Goal: Task Accomplishment & Management: Complete application form

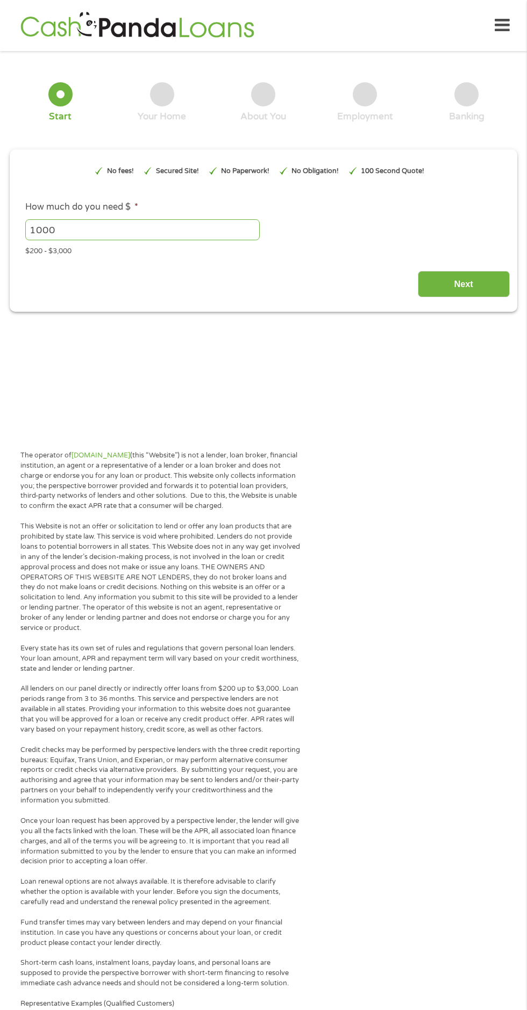
type input "Cj0KCQjw5onGBhDeARIsAFK6QJZ5kR4KyaO-kdWBTkLwBOV1NP_f5rJgvCjMUi5iJktnhE_T8h7yAp0…"
click at [78, 229] on input "1000" at bounding box center [142, 229] width 234 height 20
type input "1"
type input "200"
click at [453, 275] on input "Next" at bounding box center [464, 284] width 92 height 26
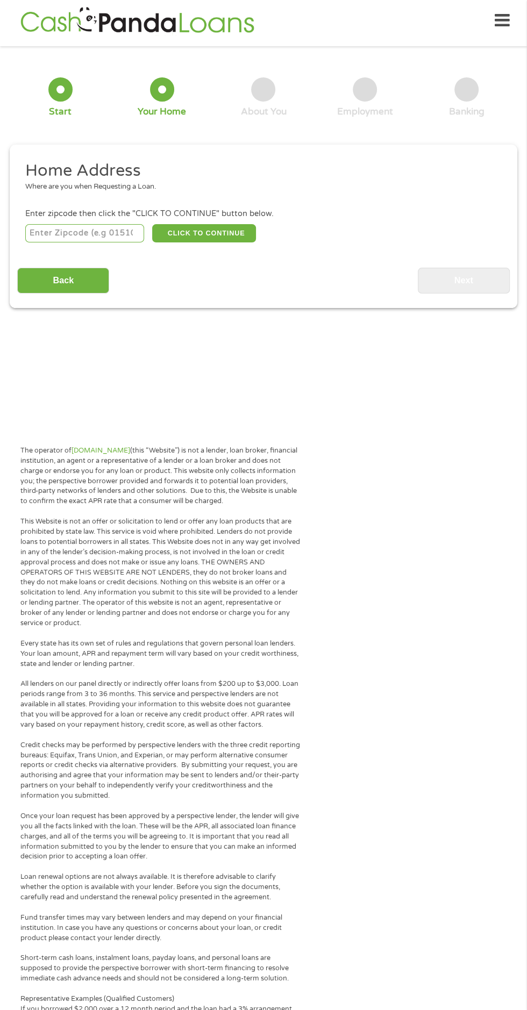
click at [45, 231] on input "number" at bounding box center [84, 233] width 119 height 18
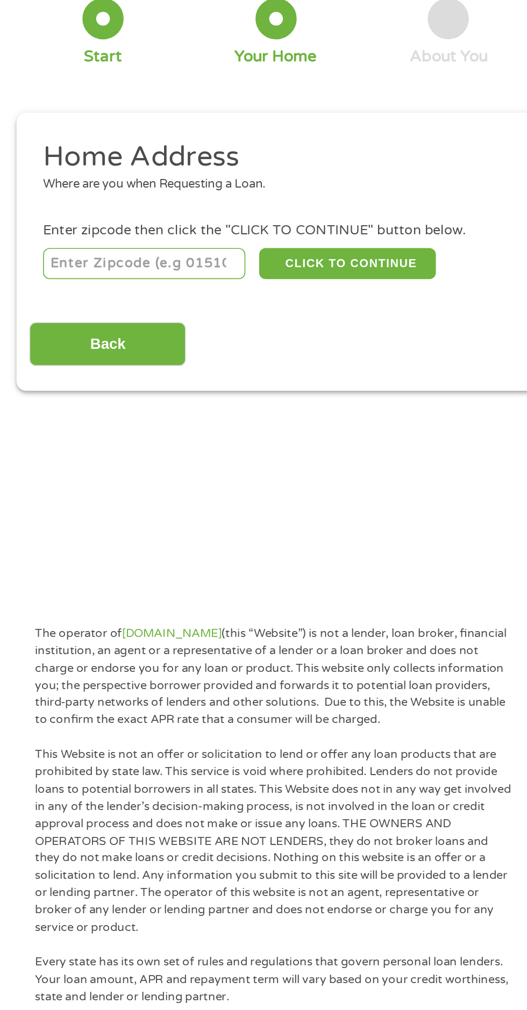
type input "91764"
select select "[US_STATE]"
click at [199, 232] on button "CLICK TO CONTINUE" at bounding box center [204, 233] width 104 height 18
type input "91764"
type input "Ontario"
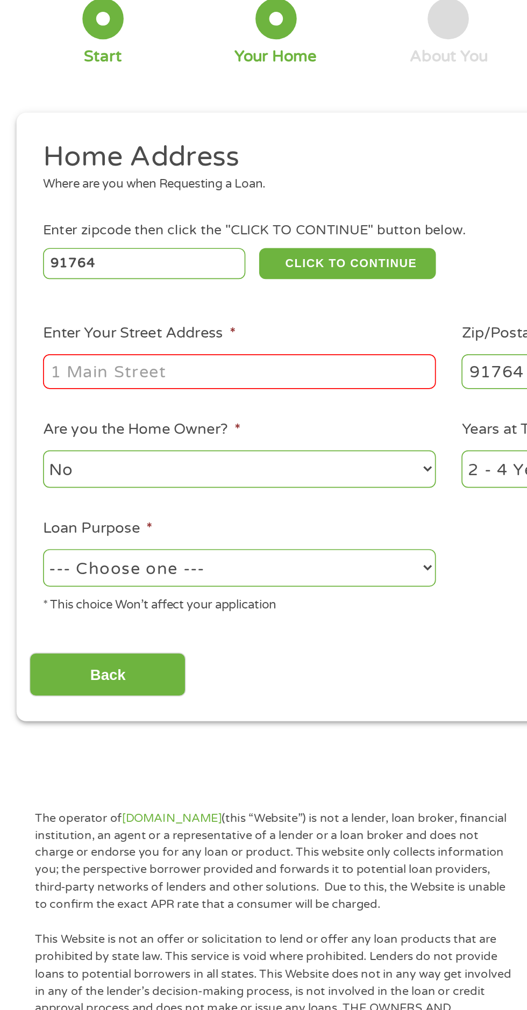
click at [34, 303] on input "Enter Your Street Address *" at bounding box center [140, 296] width 231 height 20
type input "1541 East Olive Street"
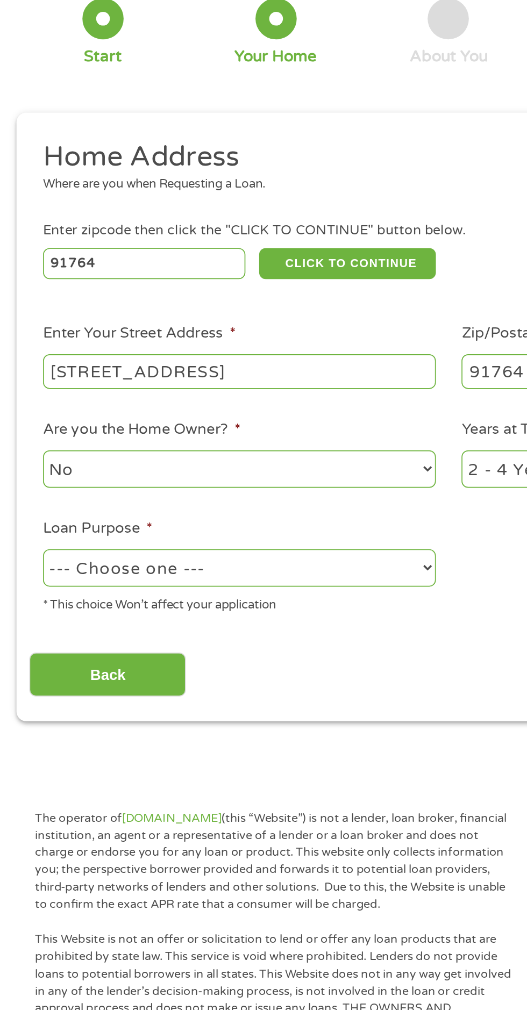
click at [41, 351] on select "No Yes" at bounding box center [140, 354] width 231 height 22
click at [25, 343] on select "No Yes" at bounding box center [140, 354] width 231 height 22
click at [36, 413] on select "--- Choose one --- Pay Bills Debt Consolidation Home Improvement Major Purchase…" at bounding box center [140, 412] width 231 height 22
select select "shorttermcash"
click at [25, 401] on select "--- Choose one --- Pay Bills Debt Consolidation Home Improvement Major Purchase…" at bounding box center [140, 412] width 231 height 22
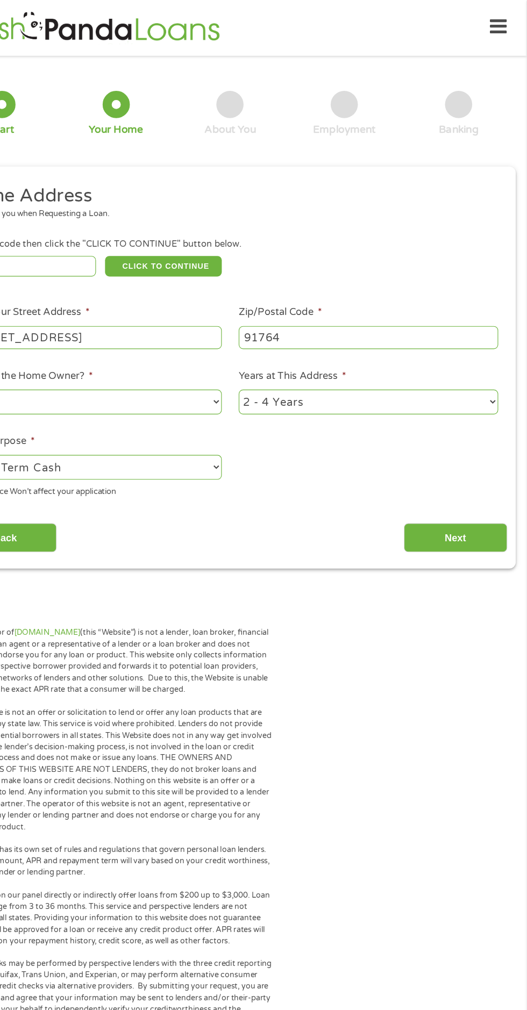
scroll to position [1, 0]
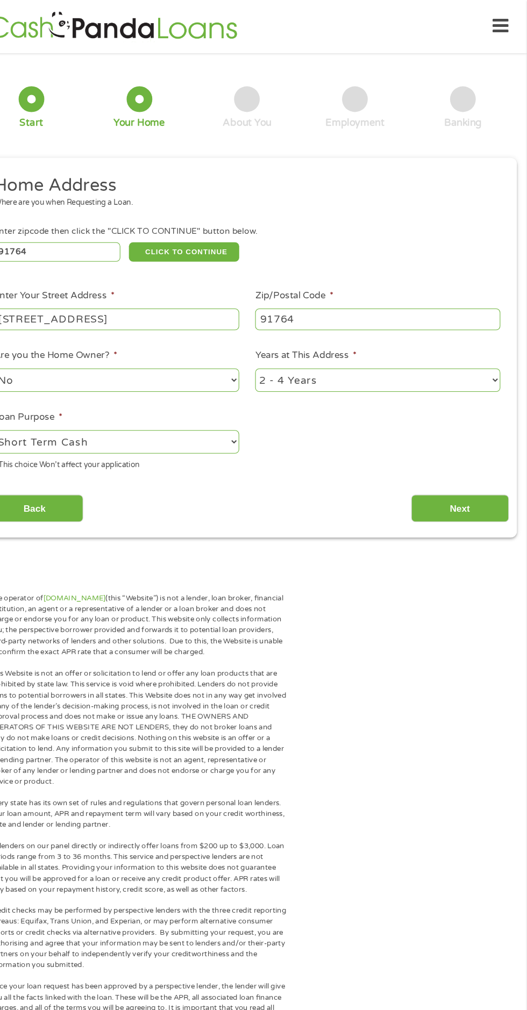
click at [349, 361] on select "1 Year or less 1 - 2 Years 2 - 4 Years Over 4 Years" at bounding box center [386, 358] width 231 height 22
select select "60months"
click at [271, 348] on select "1 Year or less 1 - 2 Years 2 - 4 Years Over 4 Years" at bounding box center [386, 358] width 231 height 22
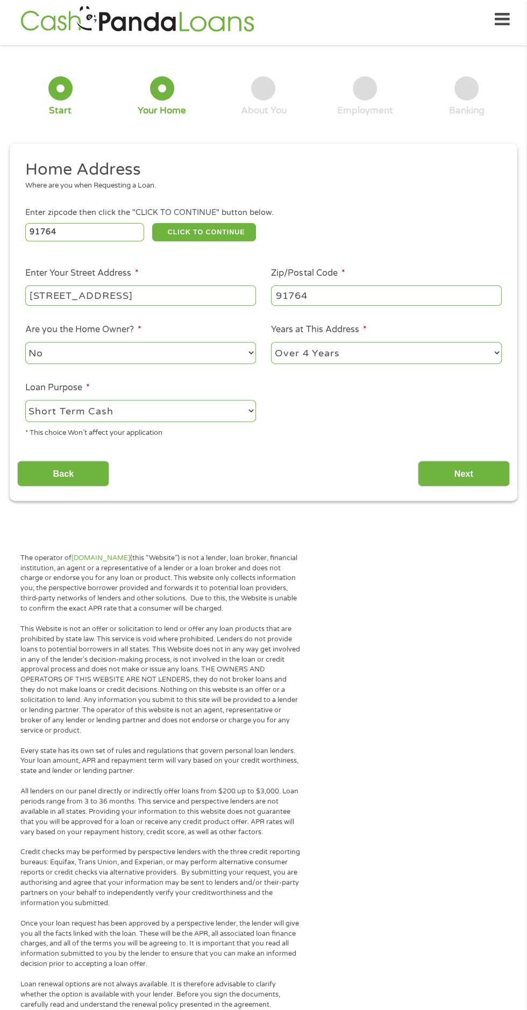
scroll to position [6, 0]
click at [460, 472] on input "Next" at bounding box center [464, 473] width 92 height 26
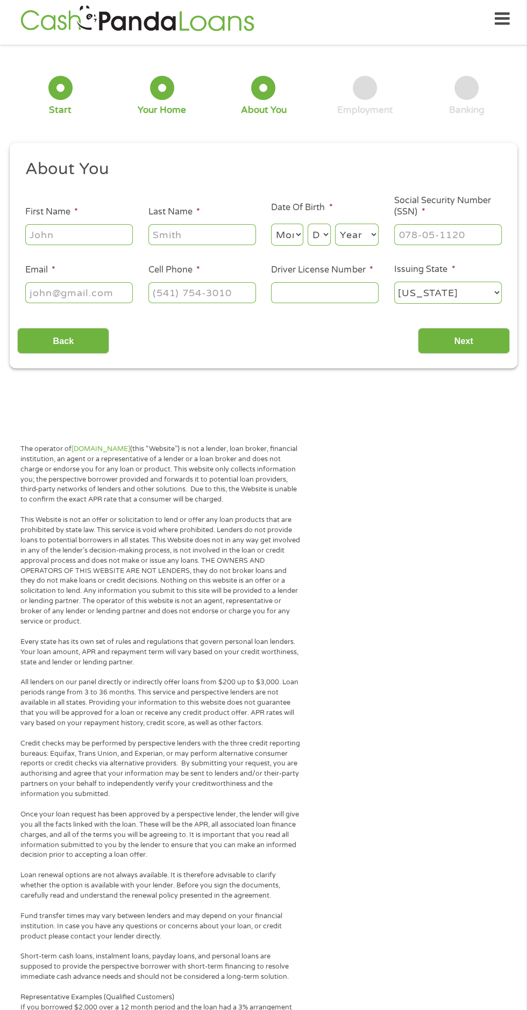
scroll to position [5, 0]
click at [41, 236] on input "First Name *" at bounding box center [78, 236] width 107 height 20
type input "Wendy"
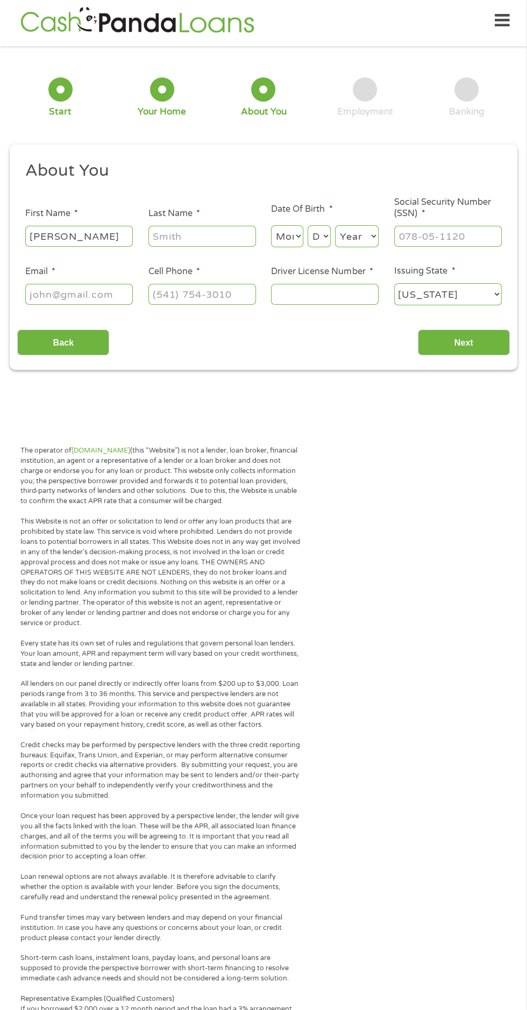
type input "Sanabria"
type input "Wsanabria95@yahoo.com"
type input "(909) 418-8742"
click at [284, 234] on select "Month 1 2 3 4 5 6 7 8 9 10 11 12" at bounding box center [287, 236] width 32 height 22
select select "7"
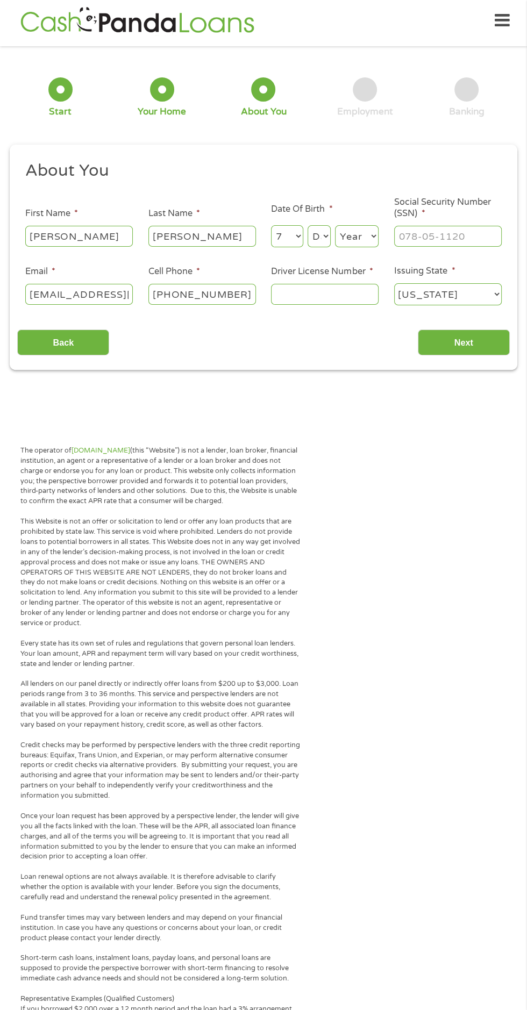
click at [271, 225] on select "Month 1 2 3 4 5 6 7 8 9 10 11 12" at bounding box center [287, 236] width 32 height 22
click at [316, 236] on select "Day 1 2 3 4 5 6 7 8 9 10 11 12 13 14 15 16 17 18 19 20 21 22 23 24 25 26 27 28 …" at bounding box center [318, 236] width 23 height 22
select select "5"
click at [307, 225] on select "Day 1 2 3 4 5 6 7 8 9 10 11 12 13 14 15 16 17 18 19 20 21 22 23 24 25 26 27 28 …" at bounding box center [318, 236] width 23 height 22
click at [358, 232] on select "Year 2007 2006 2005 2004 2003 2002 2001 2000 1999 1998 1997 1996 1995 1994 1993…" at bounding box center [357, 236] width 44 height 22
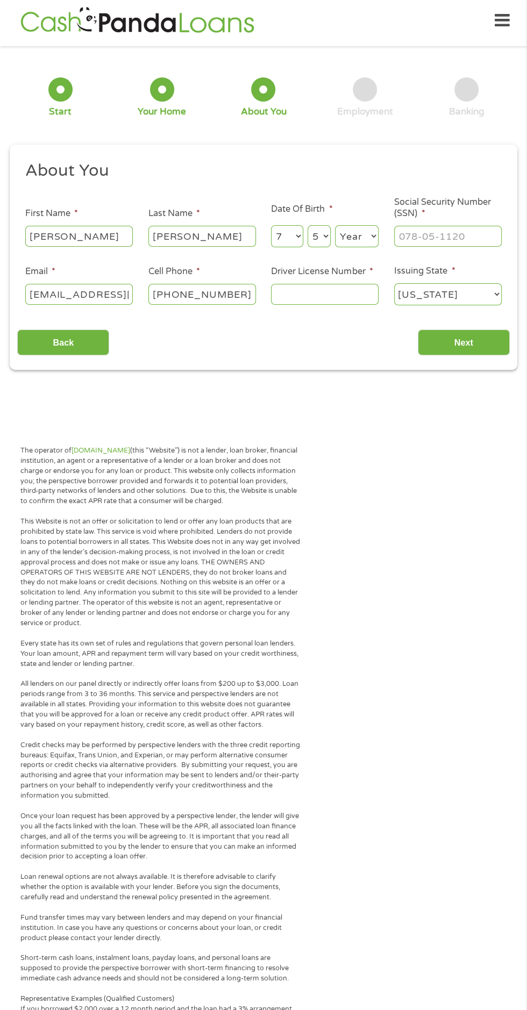
select select "1977"
click at [335, 225] on select "Year 2007 2006 2005 2004 2003 2002 2001 2000 1999 1998 1997 1996 1995 1994 1993…" at bounding box center [357, 236] width 44 height 22
click at [292, 273] on label "Driver License Number *" at bounding box center [322, 271] width 102 height 11
click at [292, 284] on input "Driver License Number *" at bounding box center [324, 294] width 107 height 20
type input "B4781920"
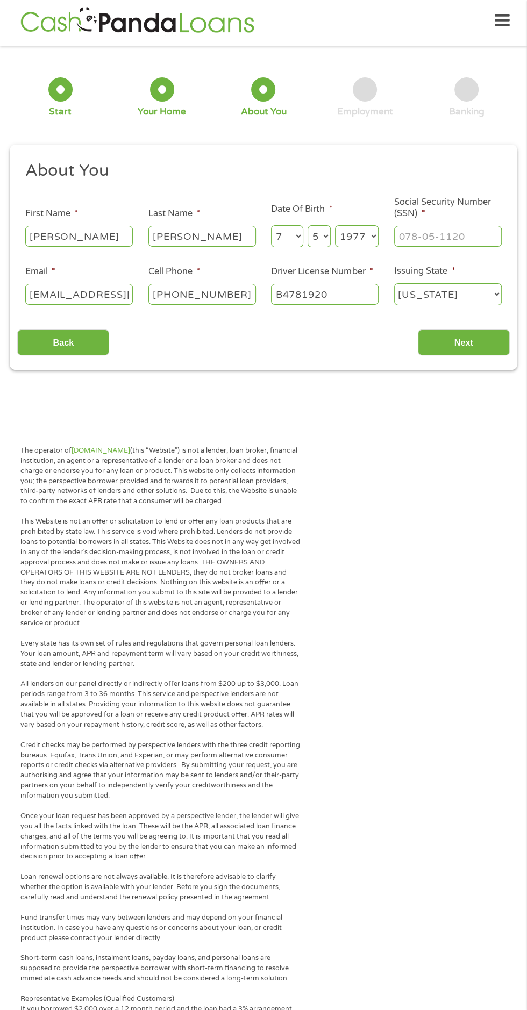
click at [400, 235] on input "Social Security Number (SSN) *" at bounding box center [447, 236] width 107 height 20
type input "100-62-3136"
click at [449, 304] on select "Alabama Alaska Arizona Arkansas California Colorado Connecticut Delaware Distri…" at bounding box center [447, 294] width 107 height 22
click at [394, 283] on select "Alabama Alaska Arizona Arkansas California Colorado Connecticut Delaware Distri…" at bounding box center [447, 294] width 107 height 22
click at [456, 331] on input "Next" at bounding box center [464, 342] width 92 height 26
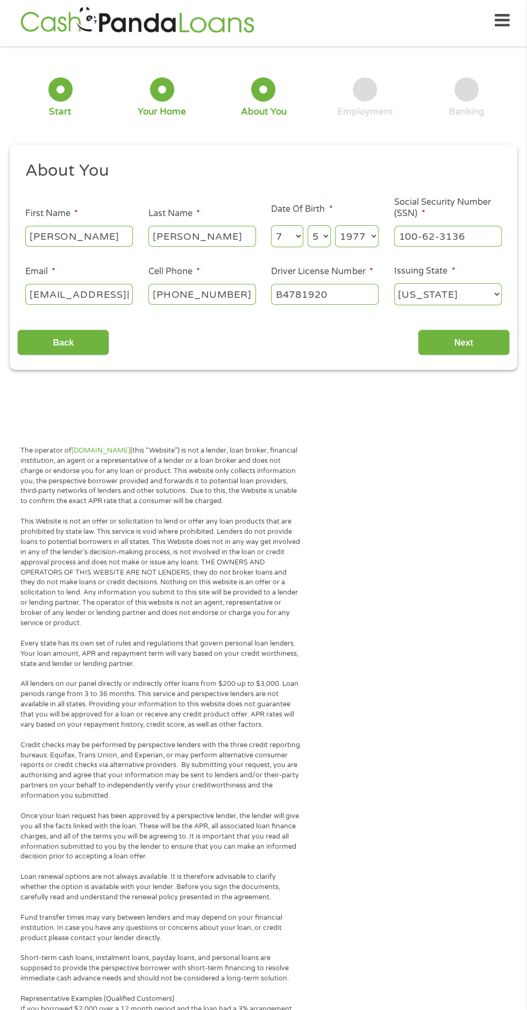
click at [463, 342] on input "Next" at bounding box center [464, 342] width 92 height 26
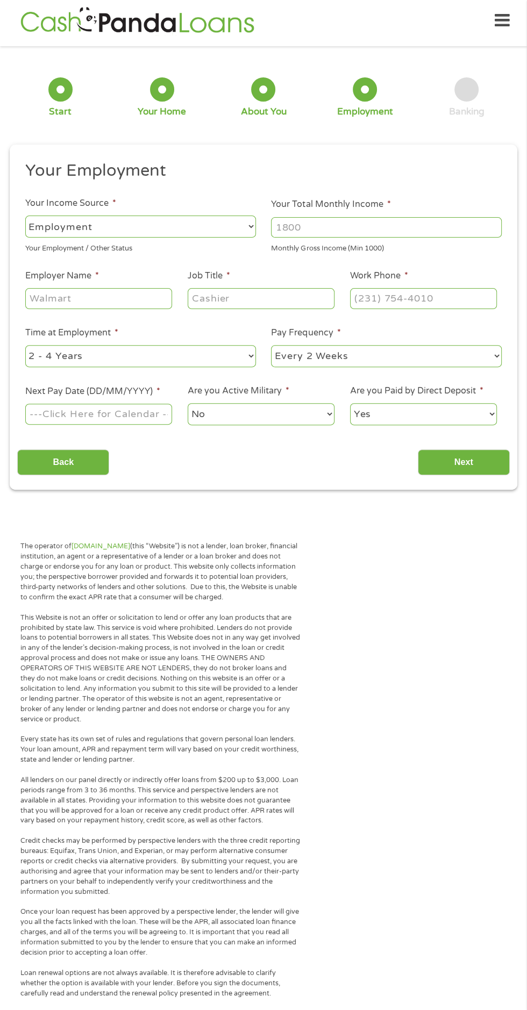
scroll to position [4, 4]
click at [49, 226] on select "--- Choose one --- Employment Self Employed Benefits" at bounding box center [140, 226] width 231 height 22
click at [25, 215] on select "--- Choose one --- Employment Self Employed Benefits" at bounding box center [140, 226] width 231 height 22
click at [286, 232] on input "Your Total Monthly Income *" at bounding box center [386, 227] width 231 height 20
type input "2"
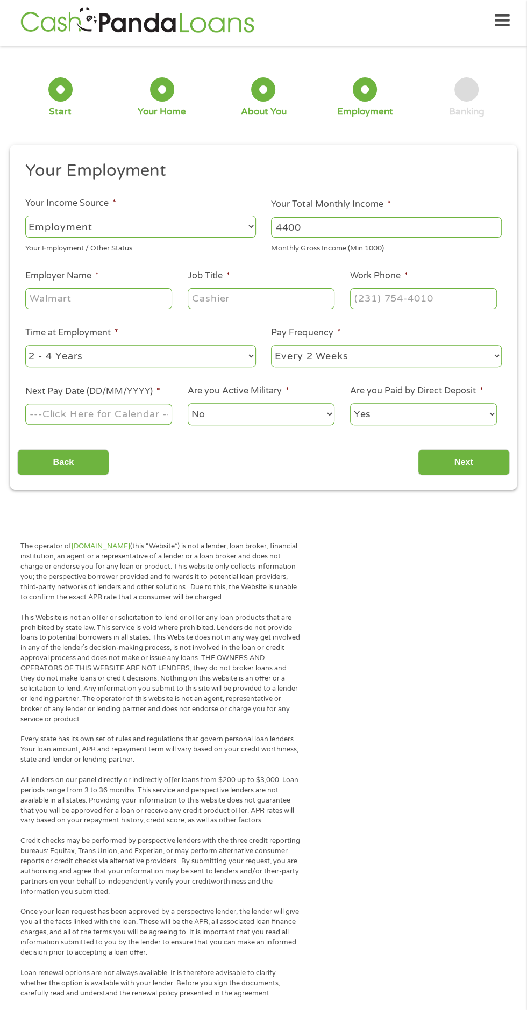
type input "4400"
click at [55, 298] on input "Employer Name *" at bounding box center [98, 298] width 147 height 20
type input "Kaiser Permanente"
click at [206, 294] on input "Job Title *" at bounding box center [261, 298] width 147 height 20
type input "Customer service"
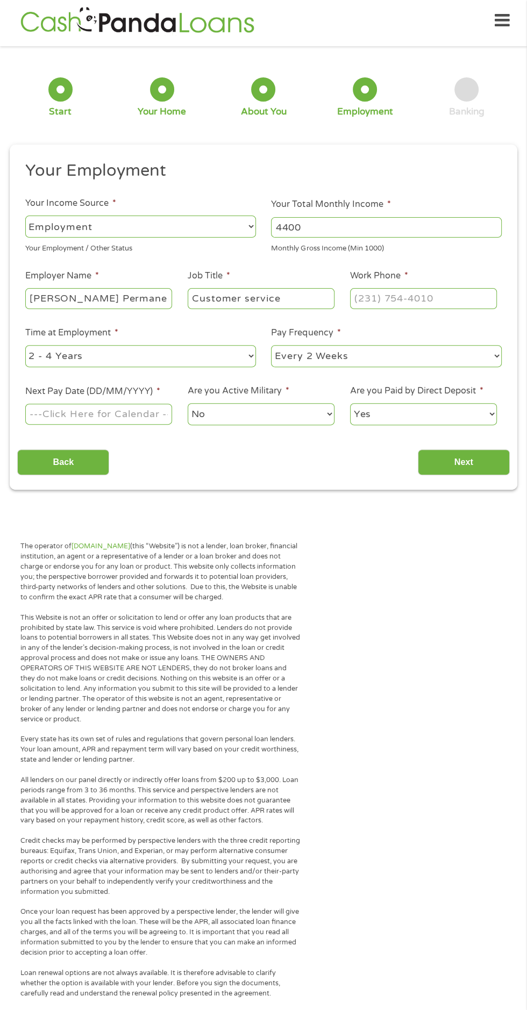
click at [362, 298] on input "Work Phone *" at bounding box center [423, 298] width 147 height 20
type input "(877) 457-4772"
click at [60, 353] on select "--- Choose one --- 1 Year or less 1 - 2 Years 2 - 4 Years Over 4 Years" at bounding box center [140, 356] width 231 height 22
select select "60months"
click at [25, 345] on select "--- Choose one --- 1 Year or less 1 - 2 Years 2 - 4 Years Over 4 Years" at bounding box center [140, 356] width 231 height 22
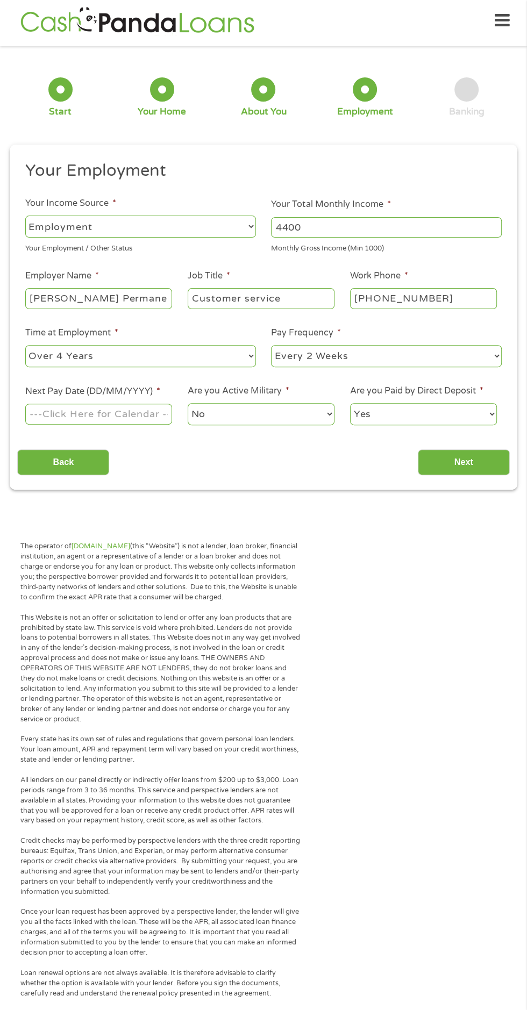
click at [296, 361] on select "--- Choose one --- Every 2 Weeks Every Week Monthly Semi-Monthly" at bounding box center [386, 356] width 231 height 22
click at [271, 345] on select "--- Choose one --- Every 2 Weeks Every Week Monthly Semi-Monthly" at bounding box center [386, 356] width 231 height 22
click at [37, 417] on body "Home Get Loan Offer How it works FAQs Blog Cash Loans Quick Loans Online Loans …" at bounding box center [263, 814] width 527 height 1638
click at [138, 418] on input "Next Pay Date (DD/MM/YYYY) *" at bounding box center [98, 414] width 147 height 20
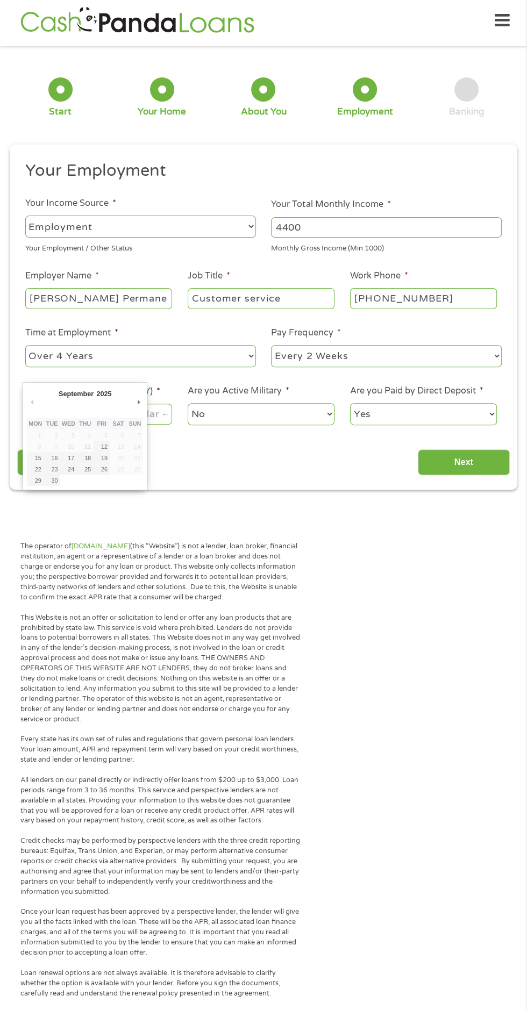
type input "19/09/2025"
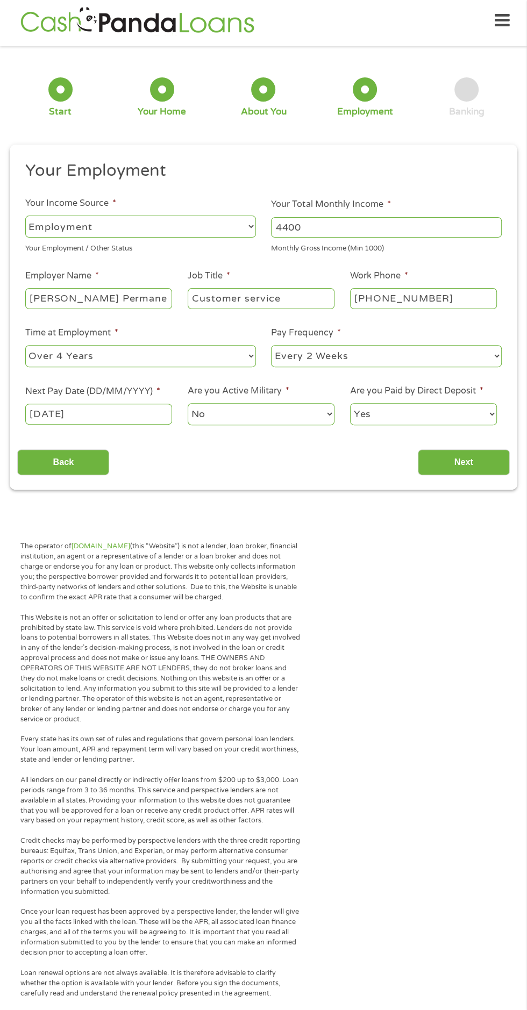
click at [469, 454] on input "Next" at bounding box center [464, 462] width 92 height 26
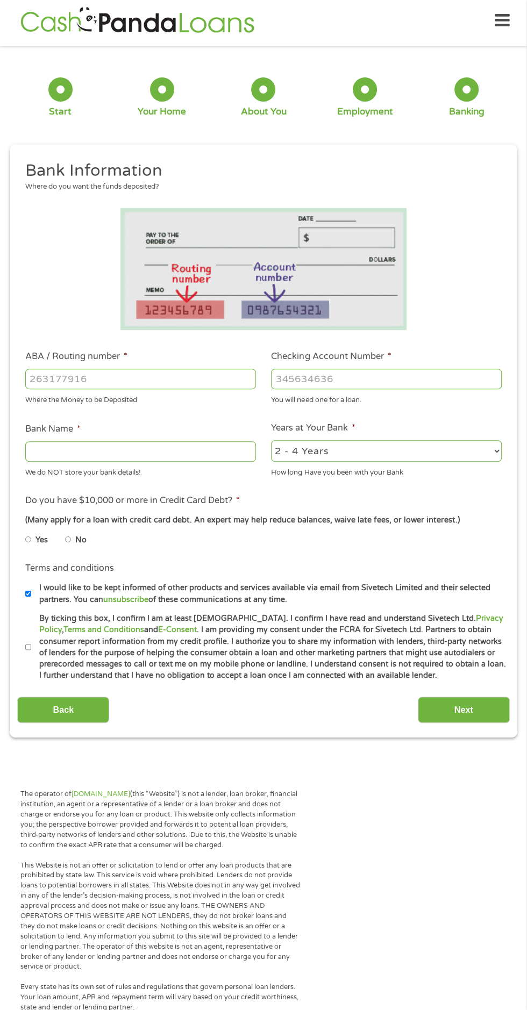
click at [41, 380] on input "ABA / Routing number *" at bounding box center [140, 379] width 231 height 20
type input "071025661"
type input "BMO HARRIS BANK NA"
type input "071025661"
click at [296, 376] on input "Checking Account Number *" at bounding box center [386, 379] width 231 height 20
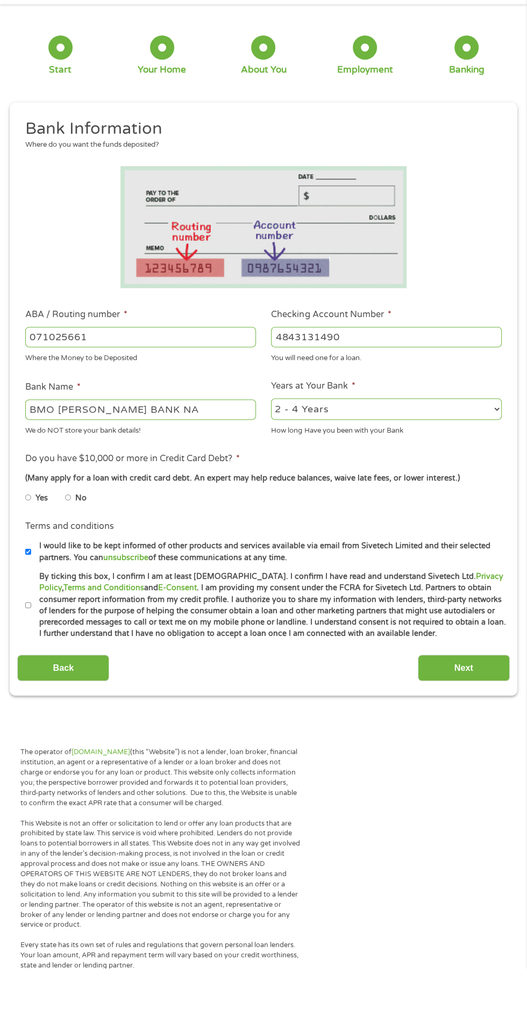
scroll to position [5, 0]
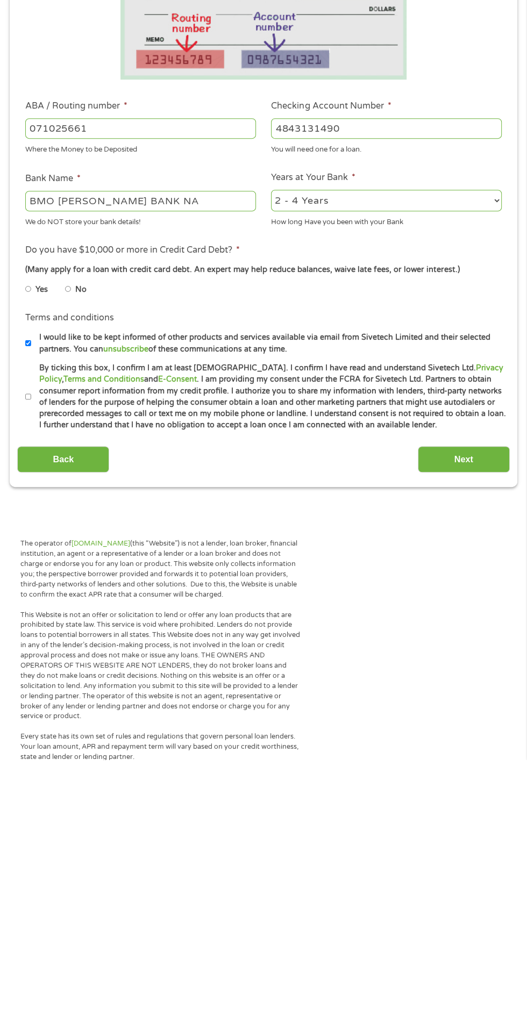
type input "4843131490"
click at [83, 540] on label "No" at bounding box center [80, 540] width 11 height 12
click at [71, 540] on input "No" at bounding box center [68, 539] width 6 height 17
radio input "true"
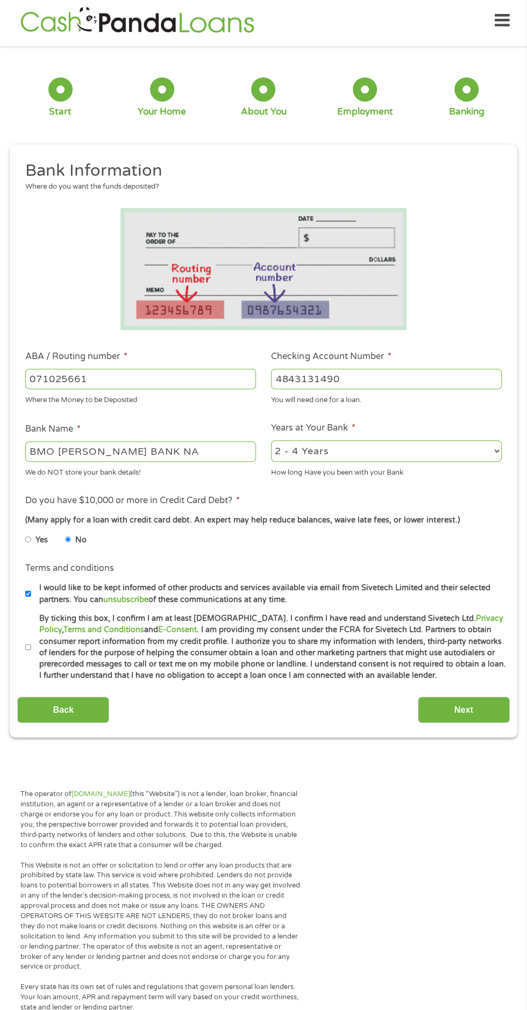
click at [464, 709] on input "Next" at bounding box center [464, 709] width 92 height 26
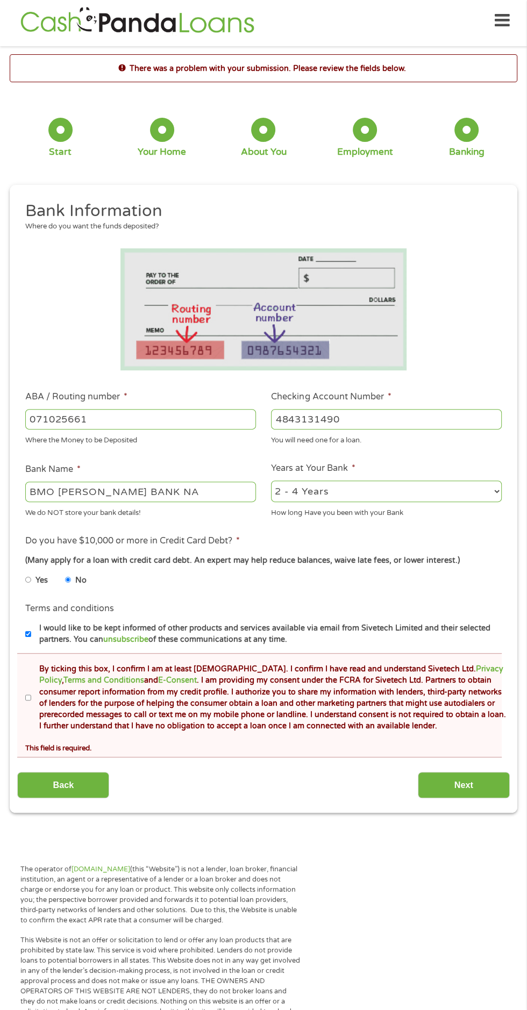
scroll to position [4, 4]
click at [28, 701] on input "By ticking this box, I confirm I am at least 18 years old. I confirm I have rea…" at bounding box center [28, 697] width 6 height 17
checkbox input "true"
click at [454, 773] on input "Next" at bounding box center [464, 785] width 92 height 26
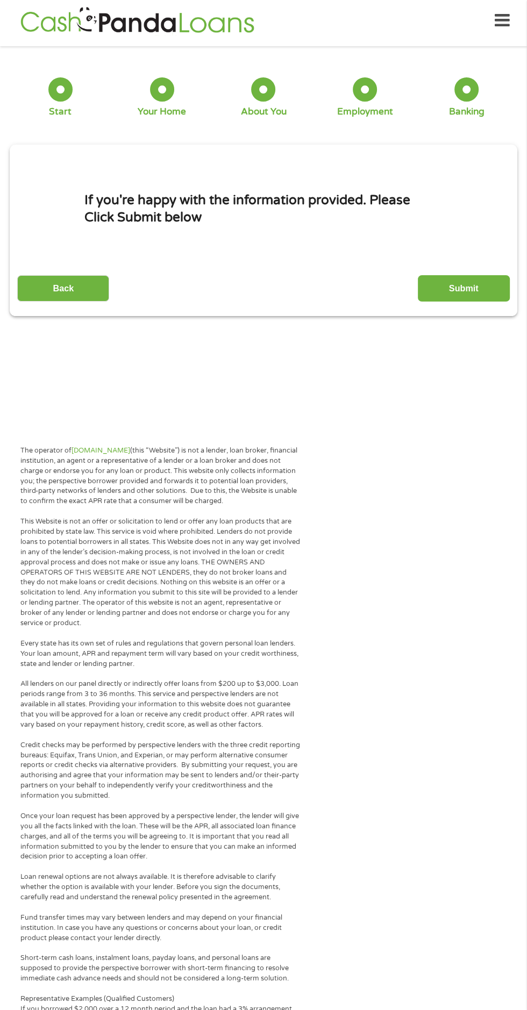
click at [458, 288] on input "Submit" at bounding box center [464, 288] width 92 height 26
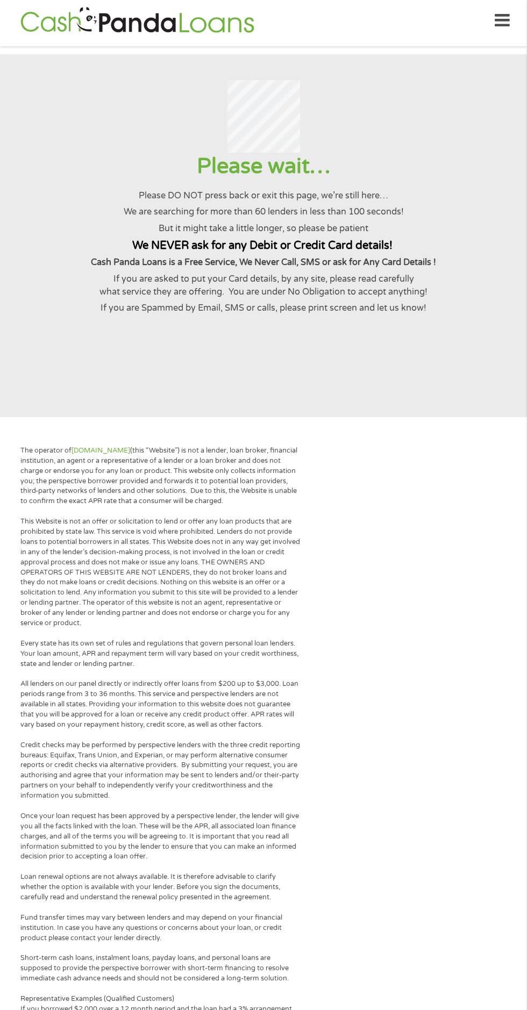
scroll to position [0, 0]
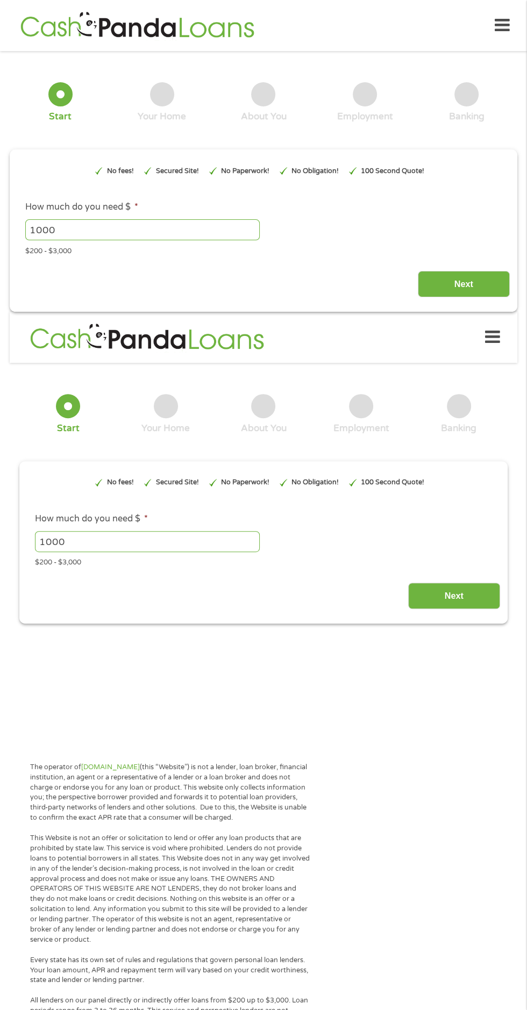
type input "Cj0KCQjw5onGBhDeARIsAFK6QJZ5kR4KyaO-kdWBTkLwBOV1NP_f5rJgvCjMUi5iJktnhE_T8h7yAp0…"
